Goal: Transaction & Acquisition: Purchase product/service

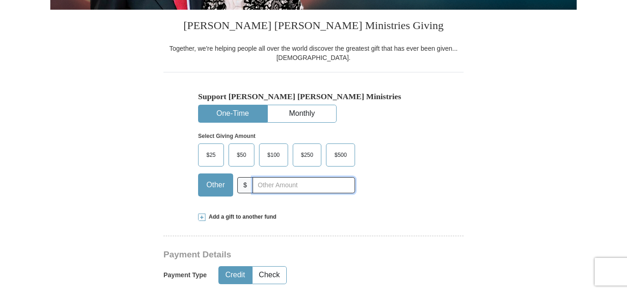
click at [292, 184] on input "text" at bounding box center [304, 185] width 103 height 16
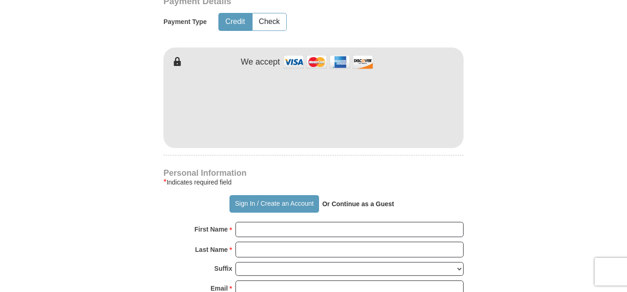
scroll to position [486, 0]
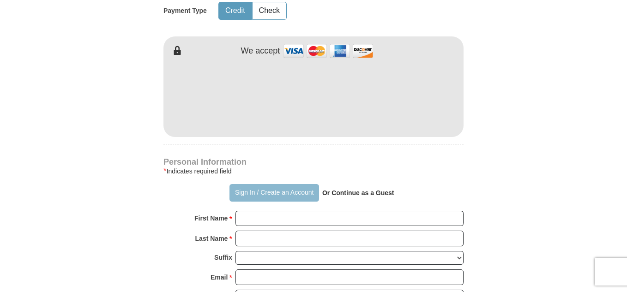
type input "44"
click at [295, 190] on button "Sign In / Create an Account" at bounding box center [274, 193] width 89 height 18
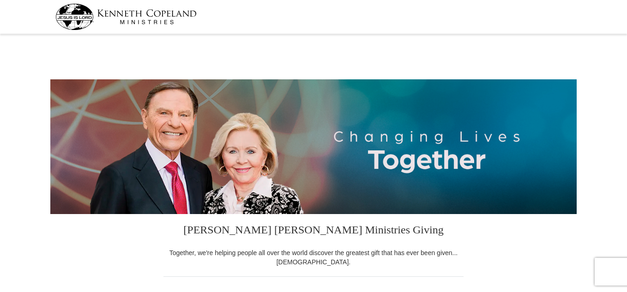
select select "FL"
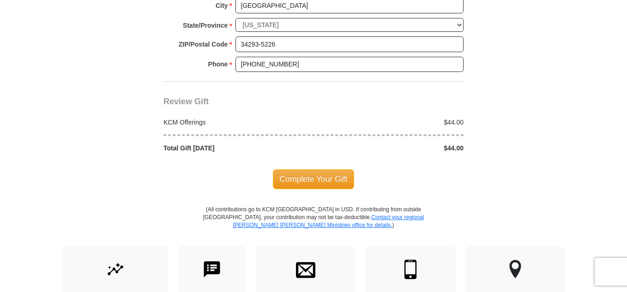
scroll to position [786, 0]
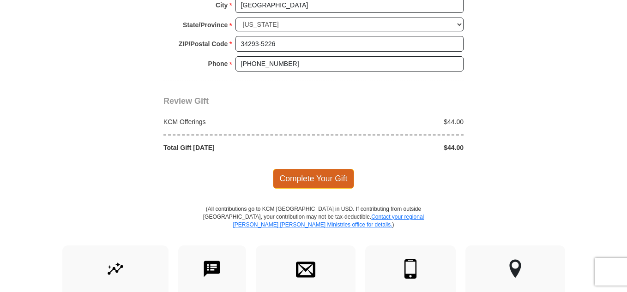
click at [328, 179] on span "Complete Your Gift" at bounding box center [314, 178] width 82 height 19
